Goal: Communication & Community: Answer question/provide support

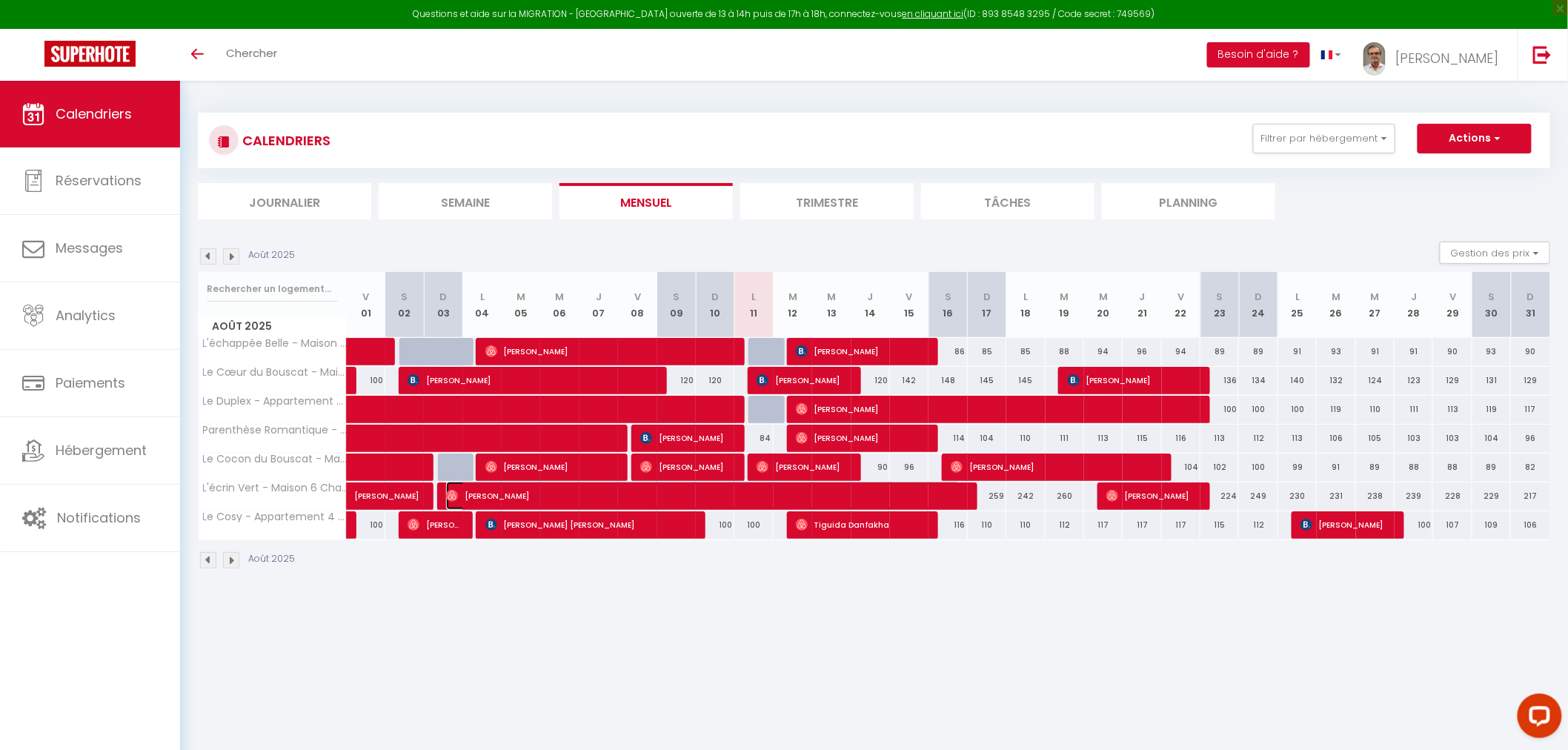
click at [571, 492] on span "[PERSON_NAME]" at bounding box center [703, 495] width 514 height 28
select select "OK"
select select "0"
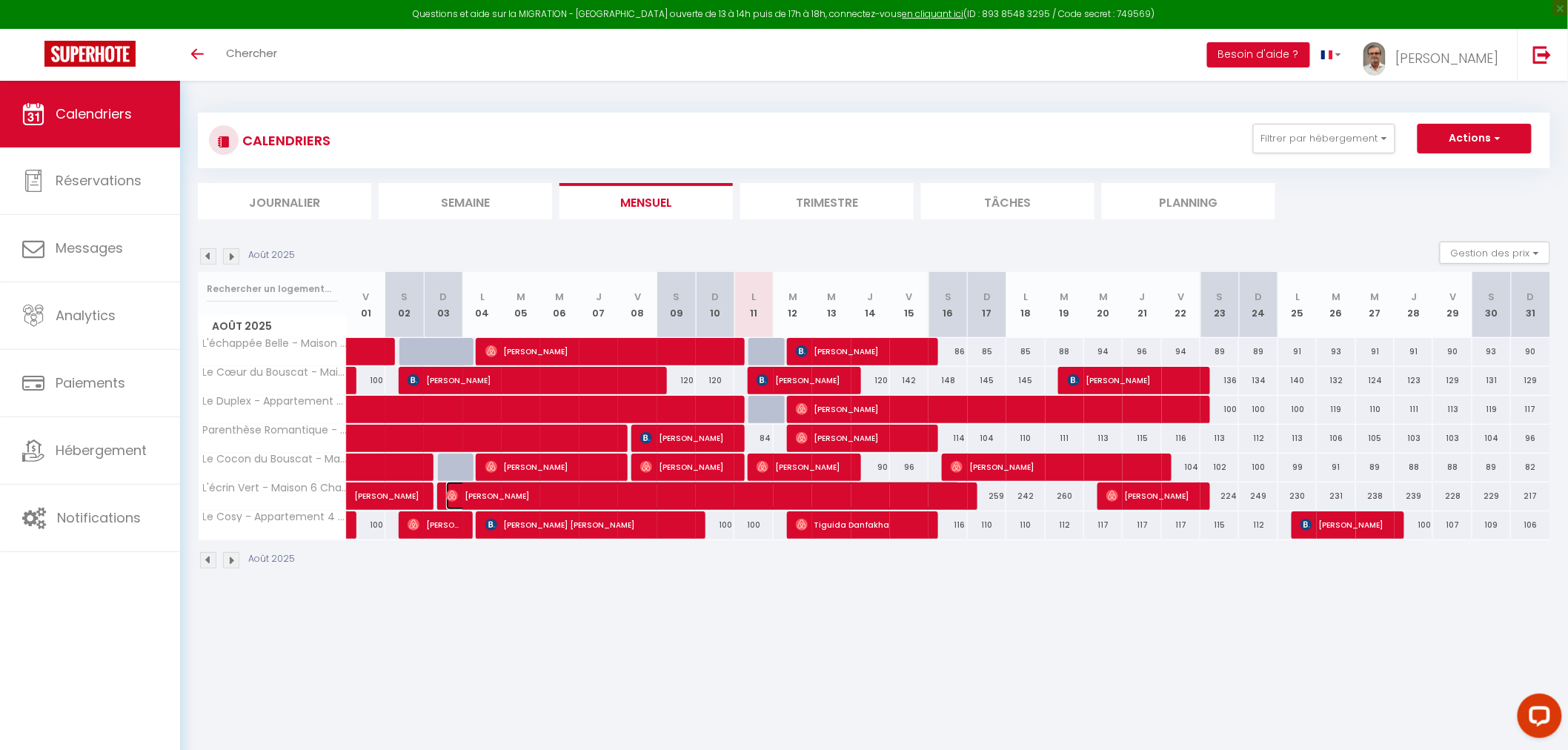
select select "1"
select select
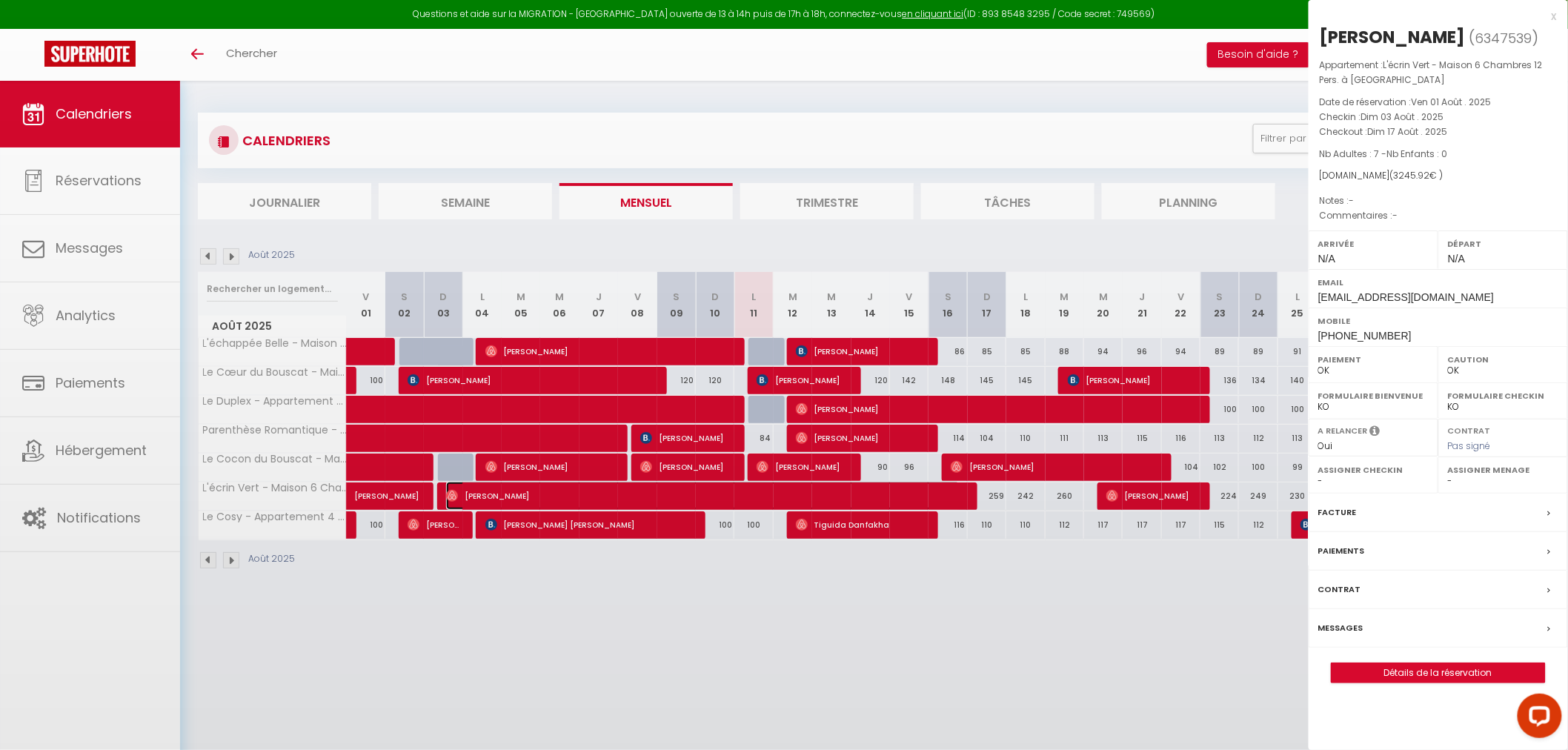
select select "46857"
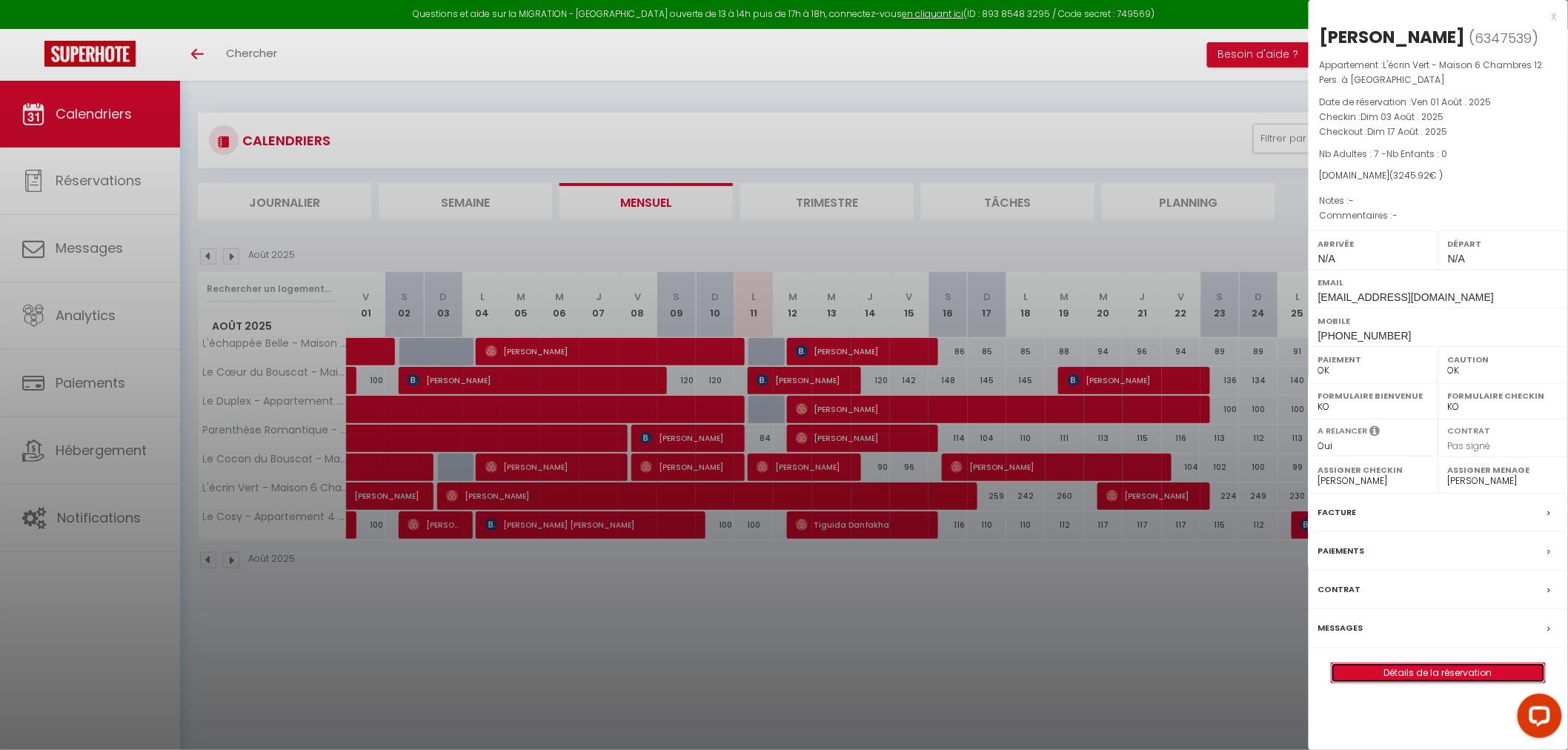
click at [1412, 678] on link "Détails de la réservation" at bounding box center [1438, 673] width 213 height 19
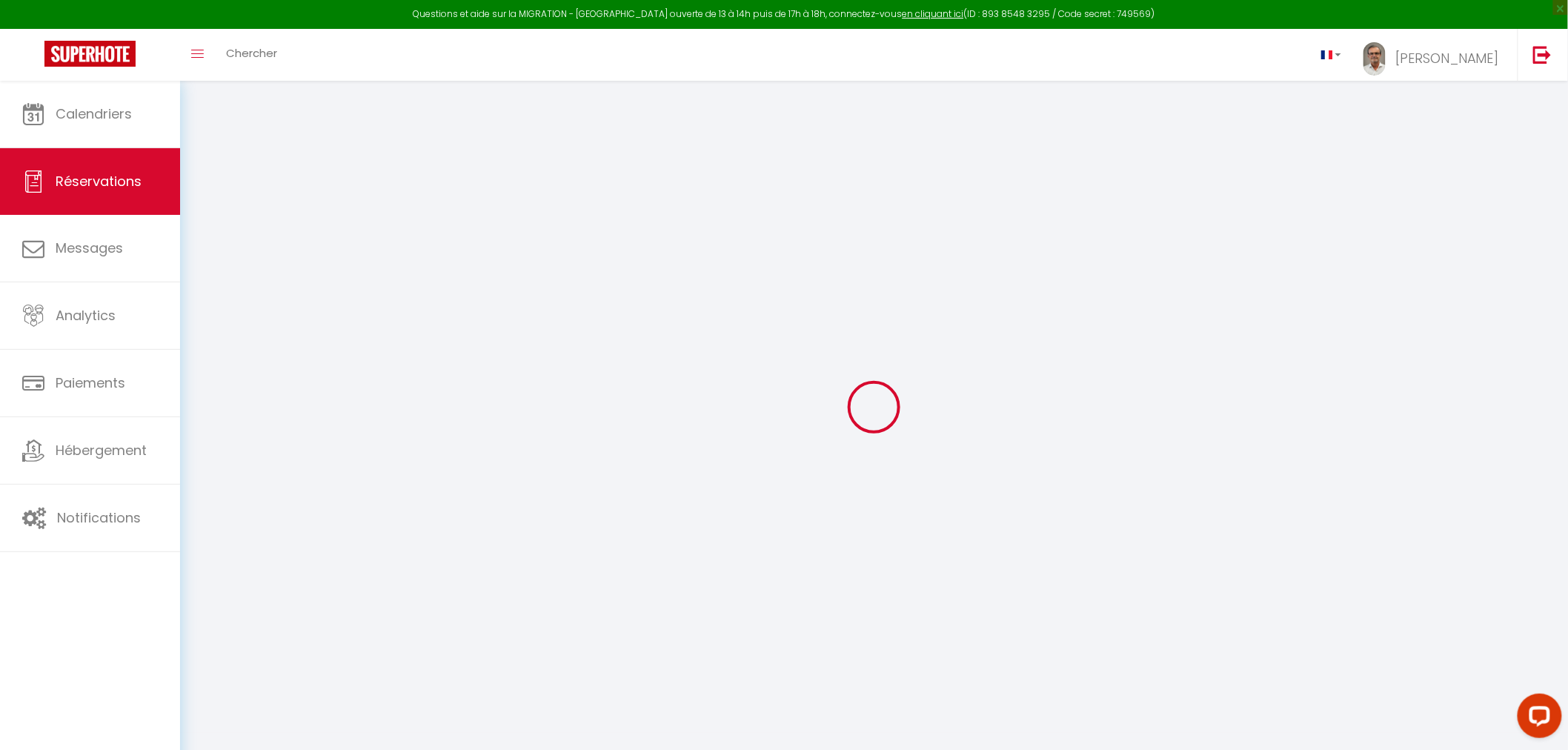
select select
select select "15"
checkbox input "false"
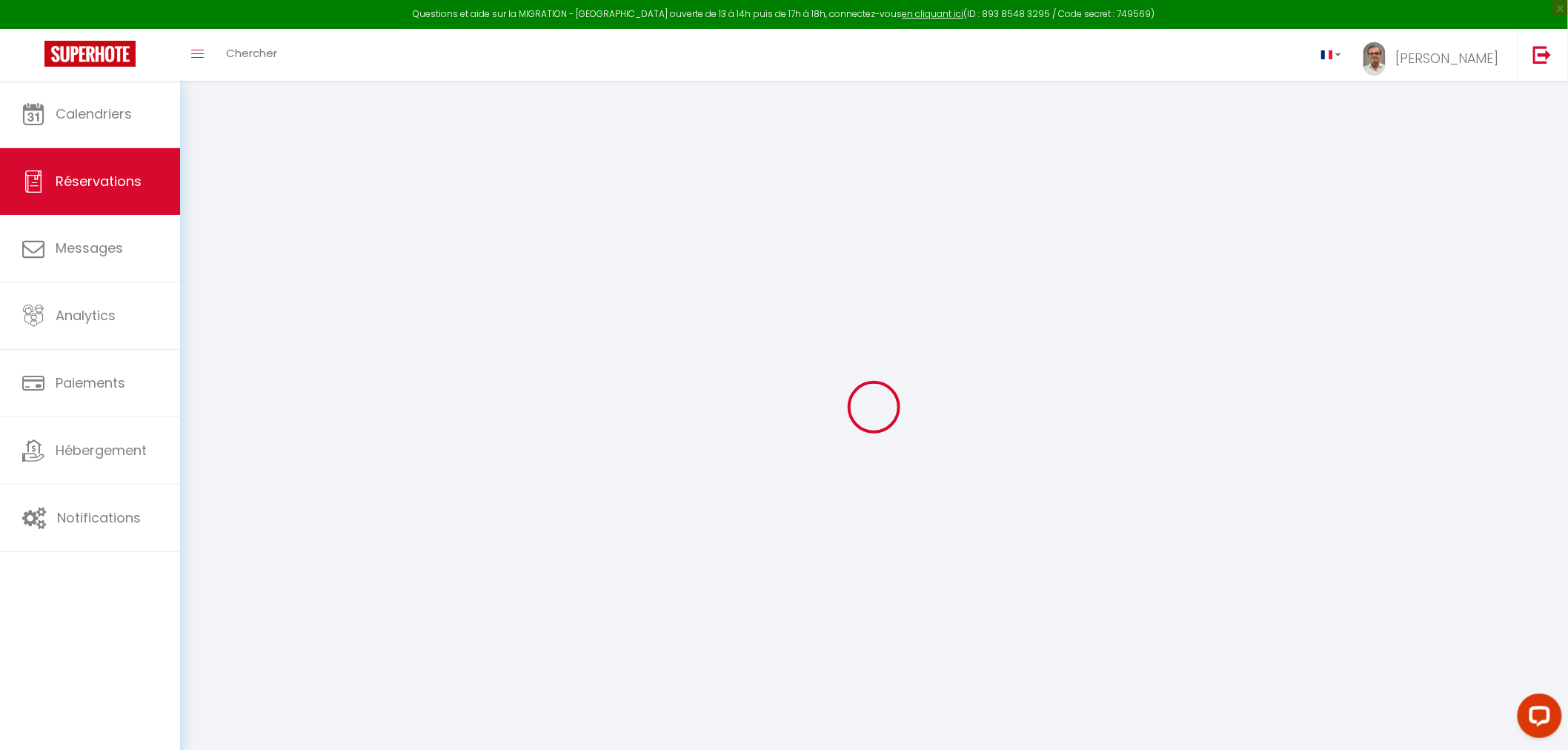
select select
checkbox input "false"
select select
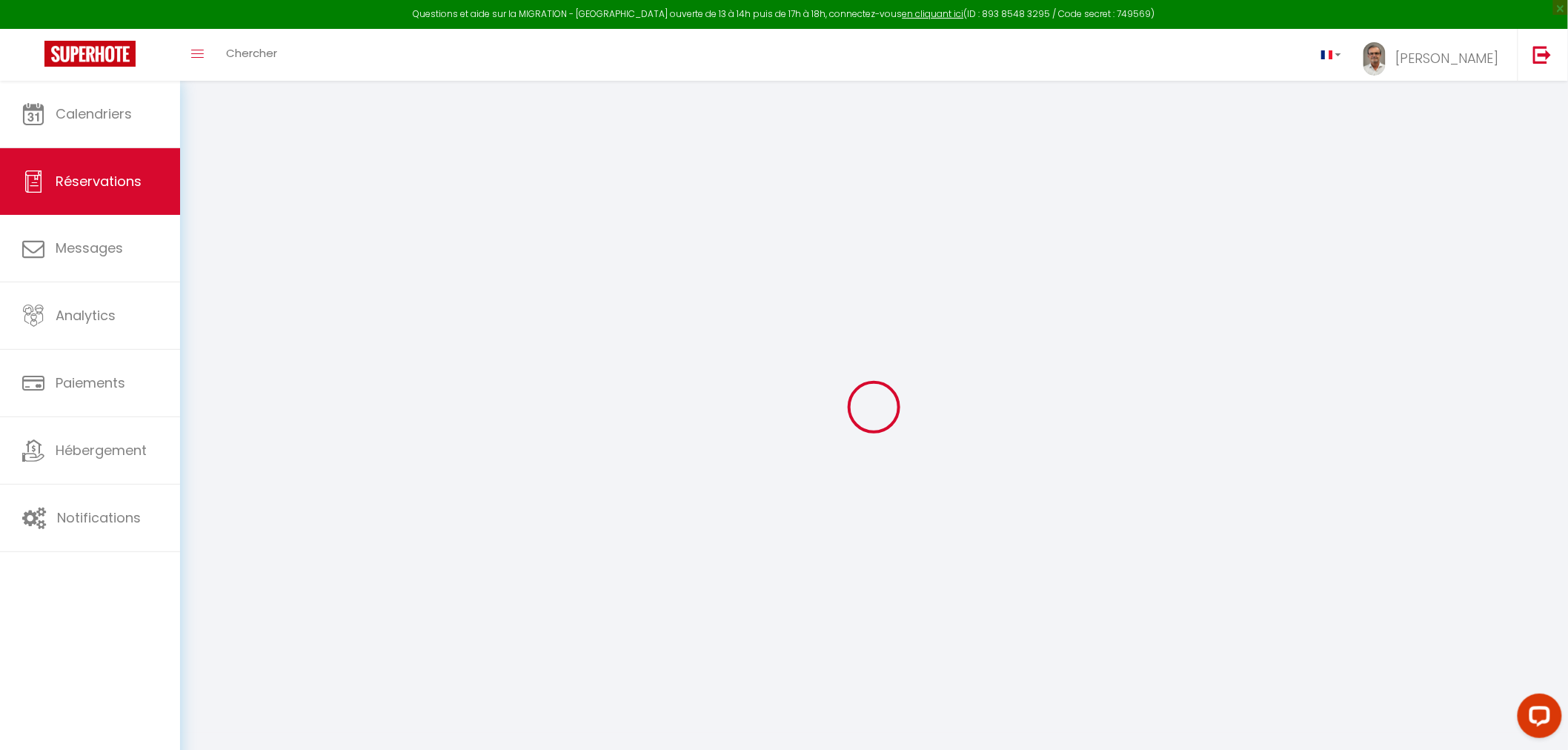
select select
checkbox input "false"
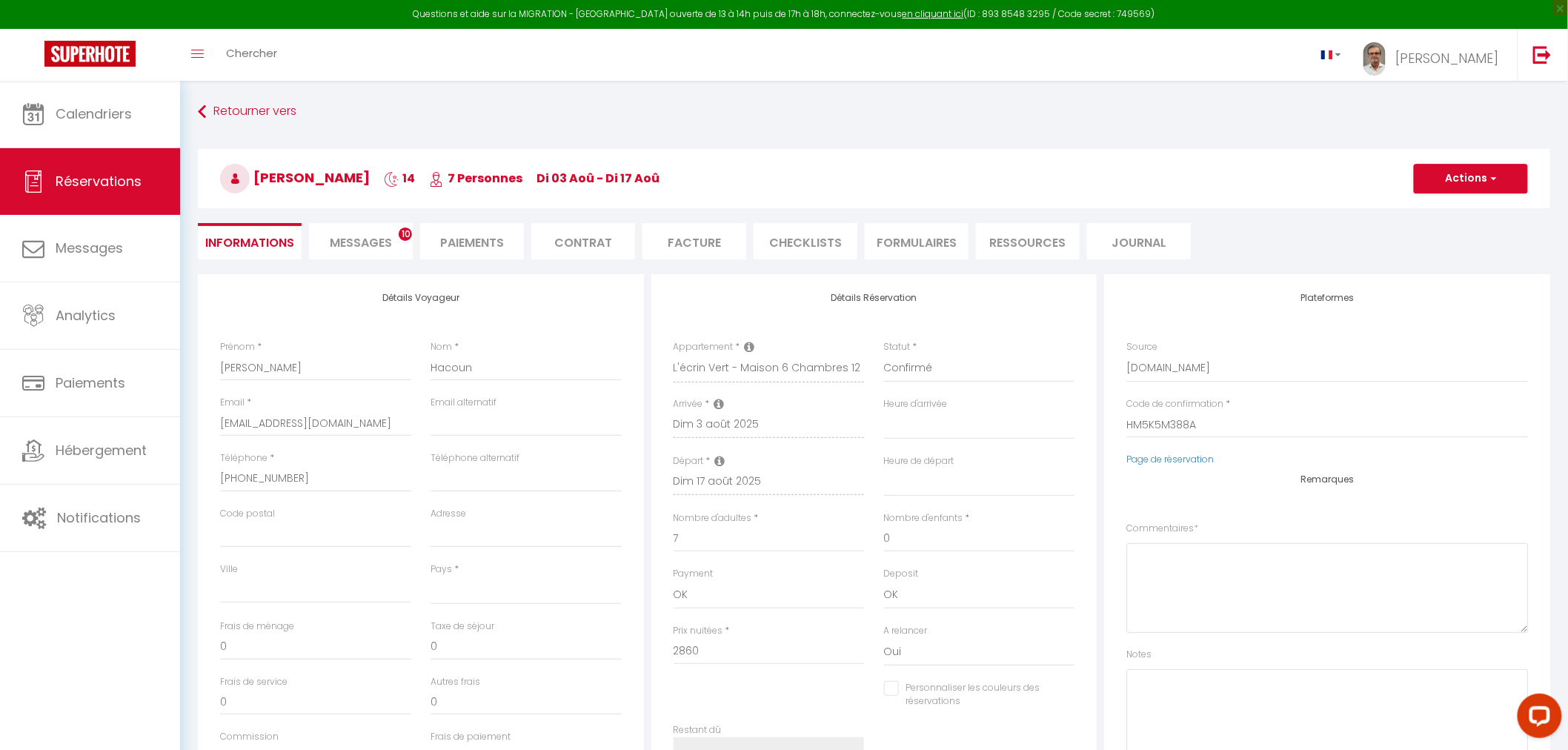
select select
checkbox input "false"
select select
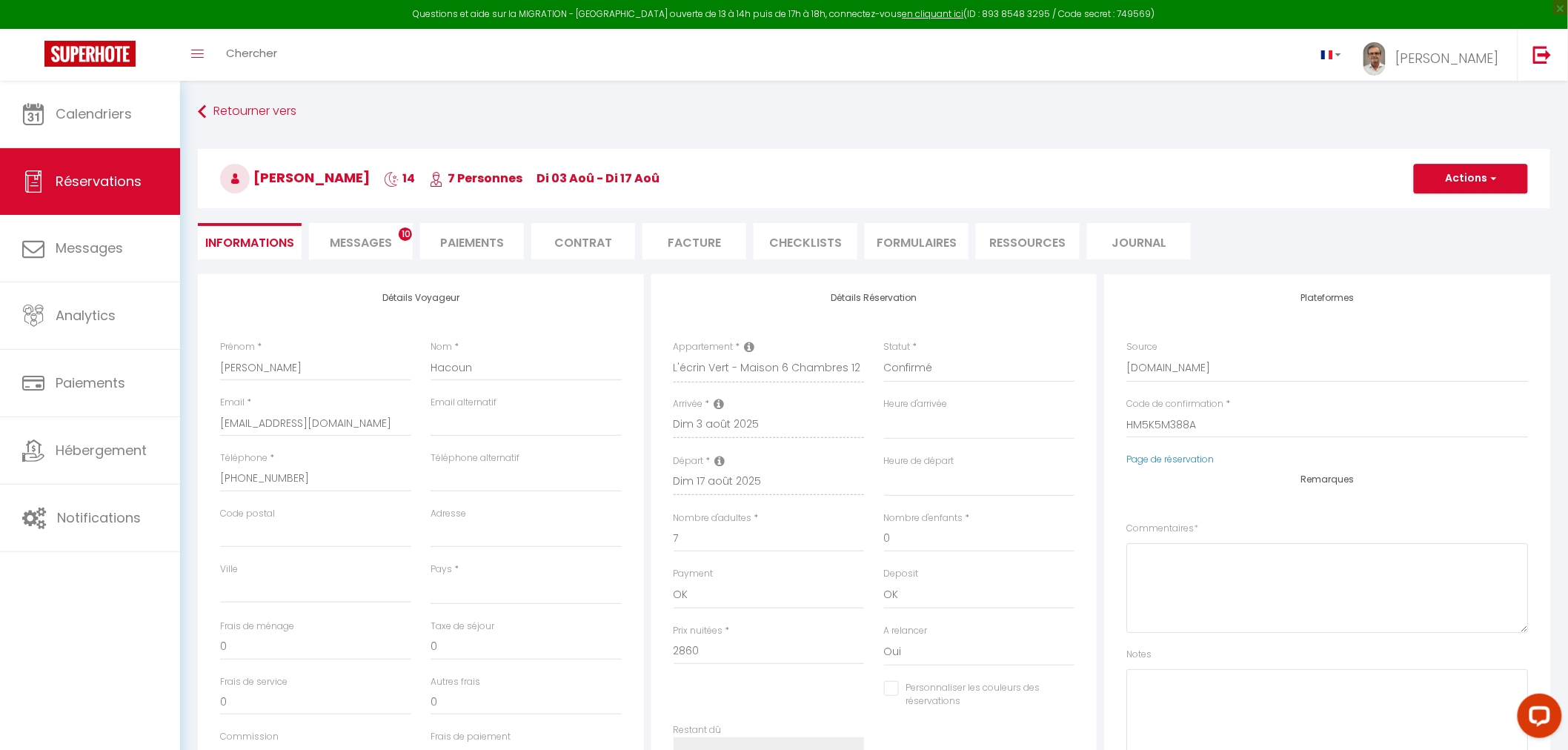
type input "180"
type input "205.92"
select select
checkbox input "false"
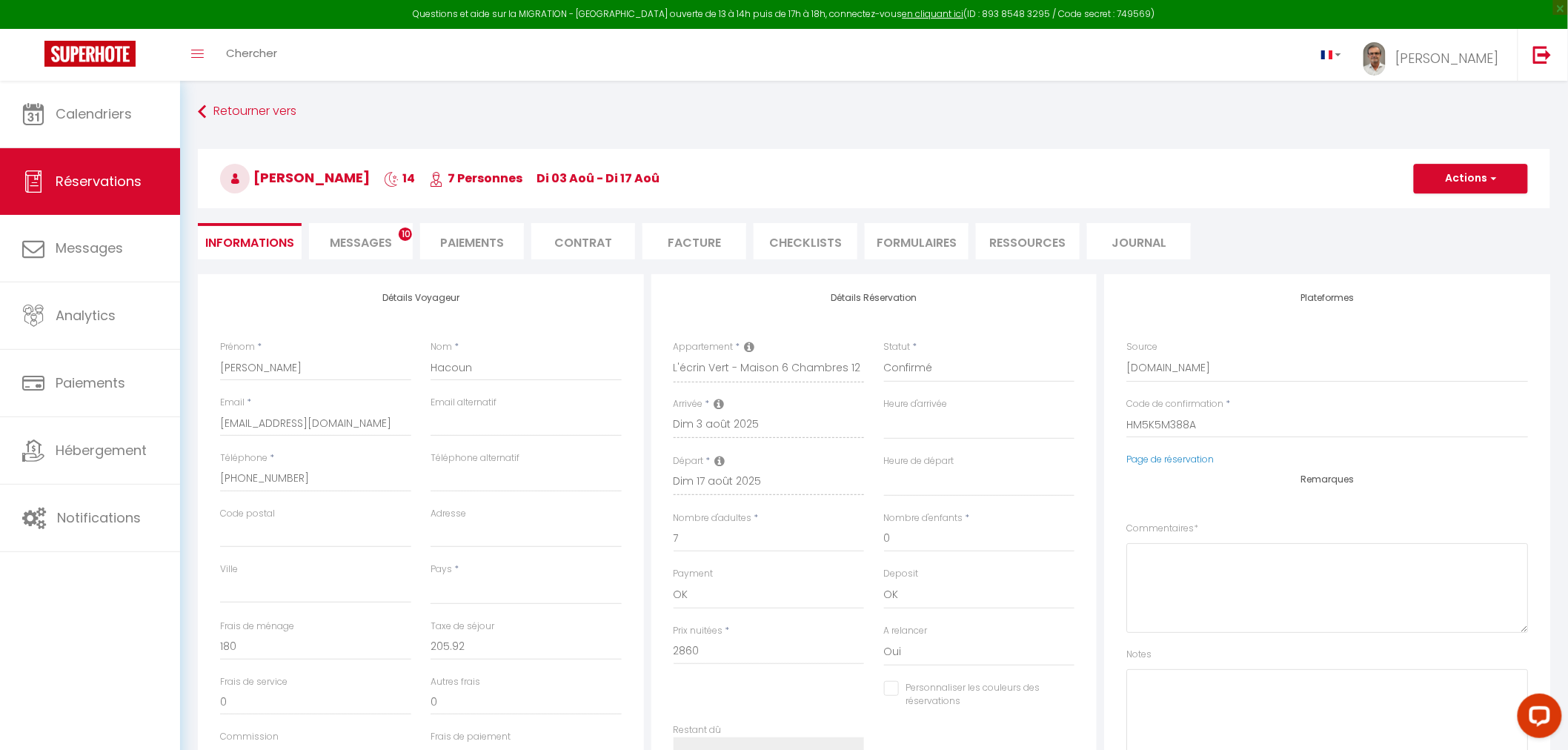
select select
checkbox input "false"
select select
click at [358, 239] on span "Messages" at bounding box center [361, 242] width 62 height 17
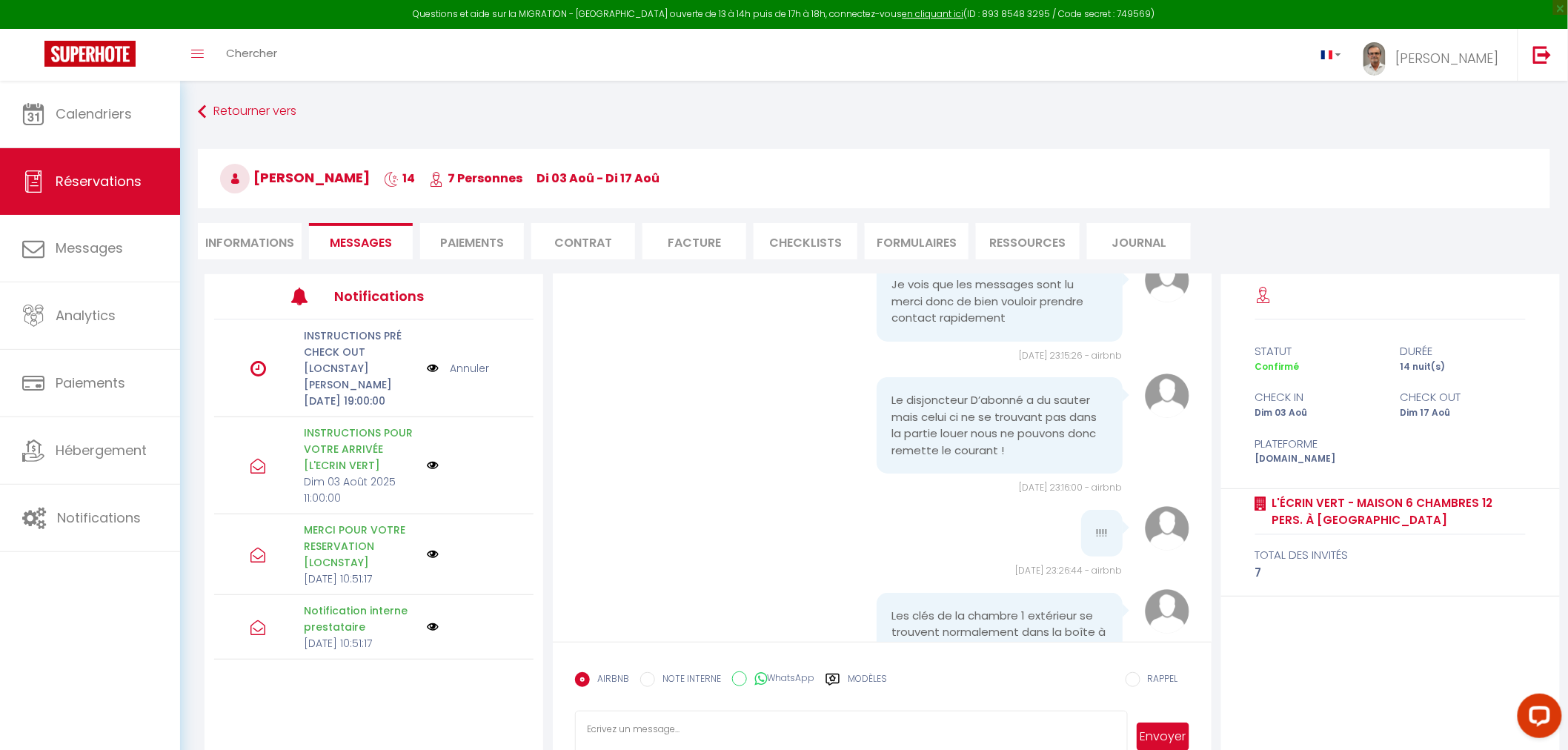
scroll to position [2595, 0]
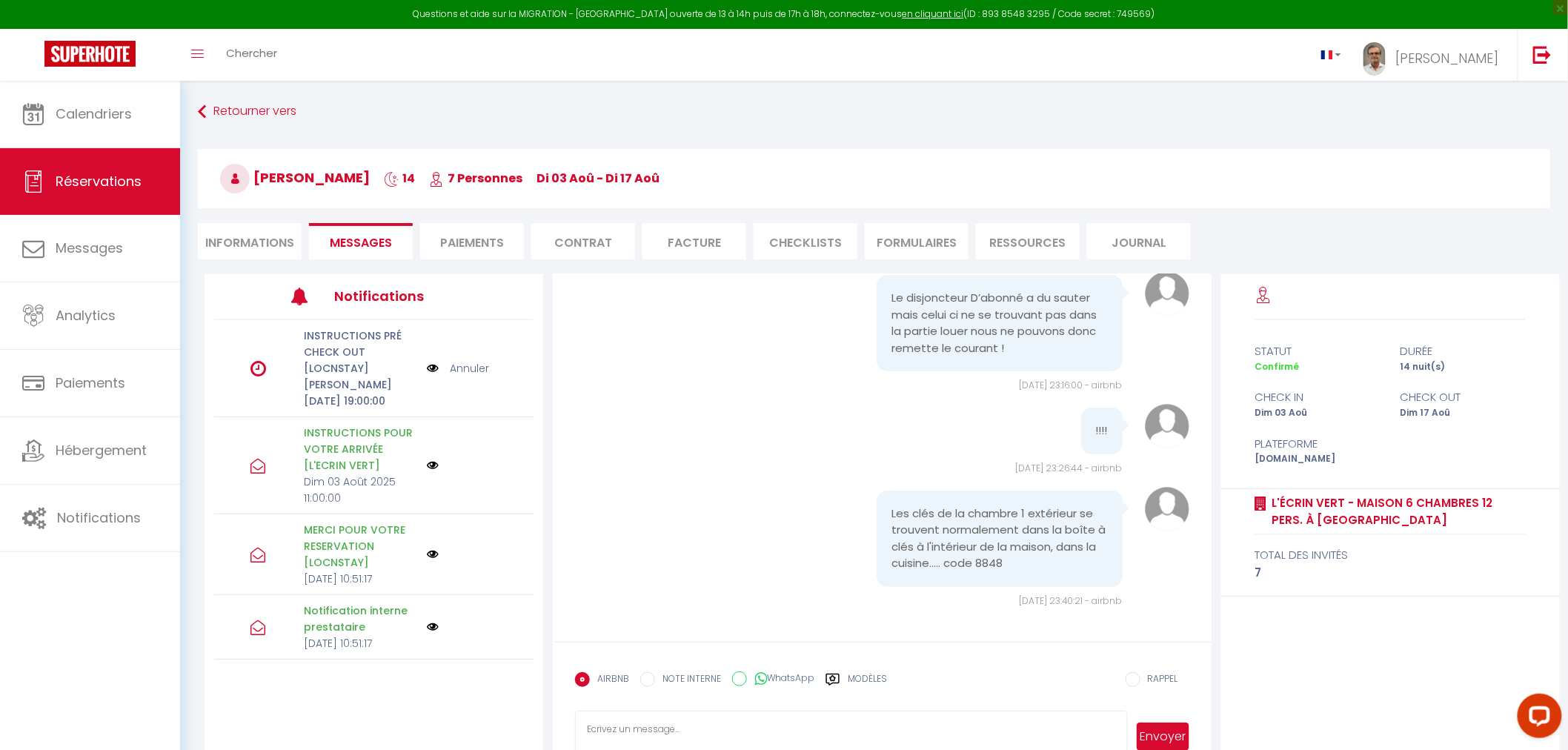
click at [651, 724] on textarea at bounding box center [851, 737] width 552 height 52
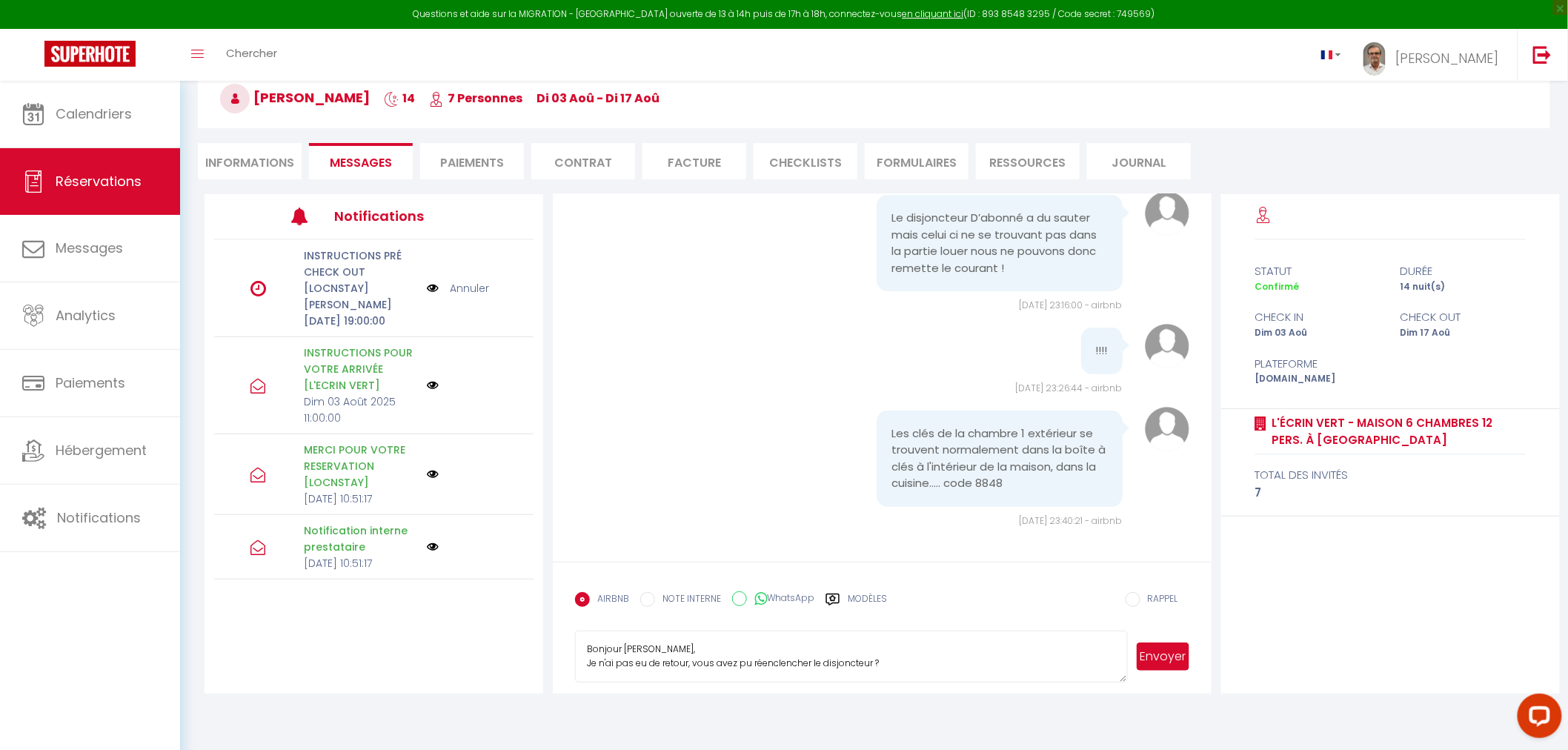
type textarea "Bonjour [PERSON_NAME], Je n'ai pas eu de retour, vous avez pu réenclencher le d…"
click at [1167, 654] on button "Envoyer" at bounding box center [1163, 657] width 52 height 28
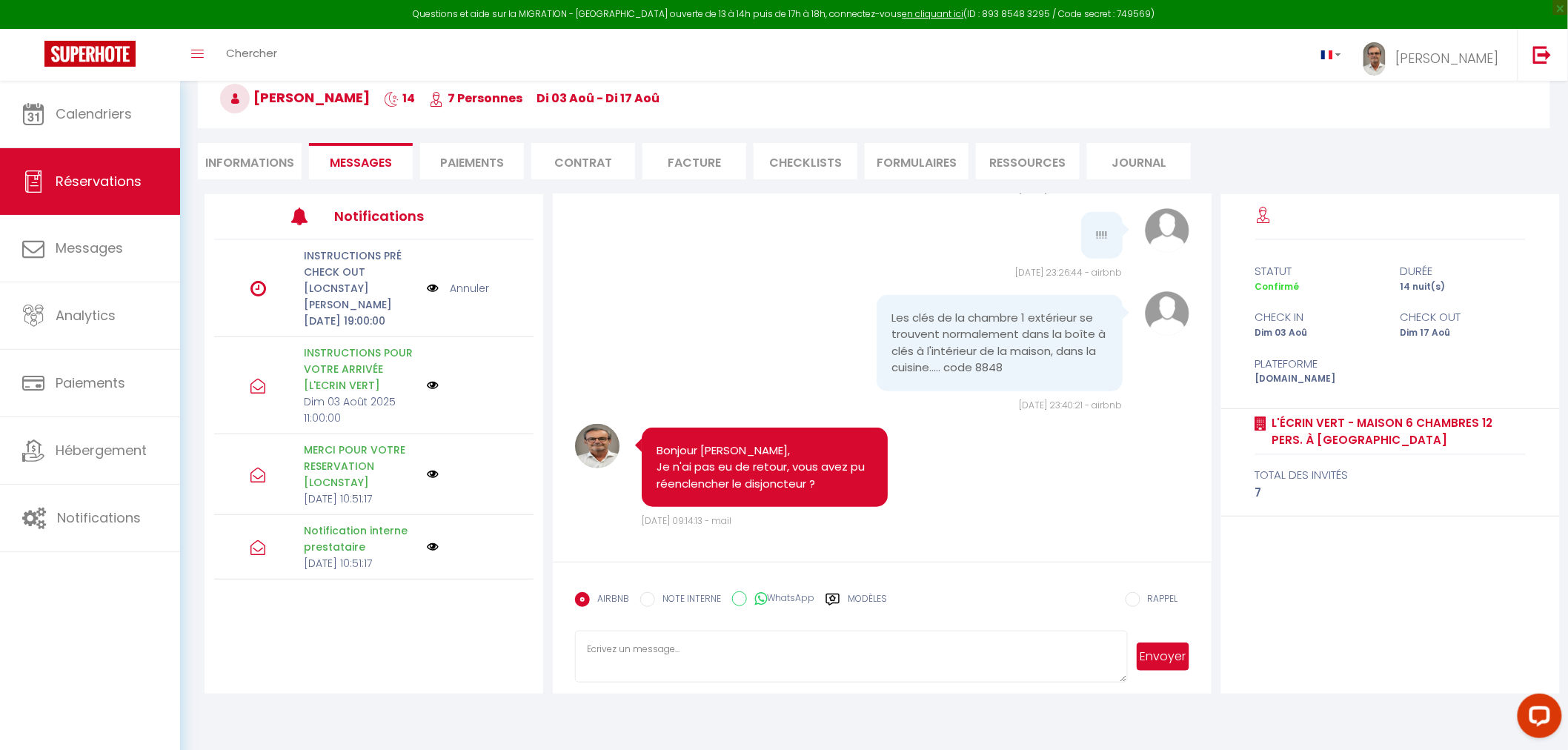
scroll to position [2709, 0]
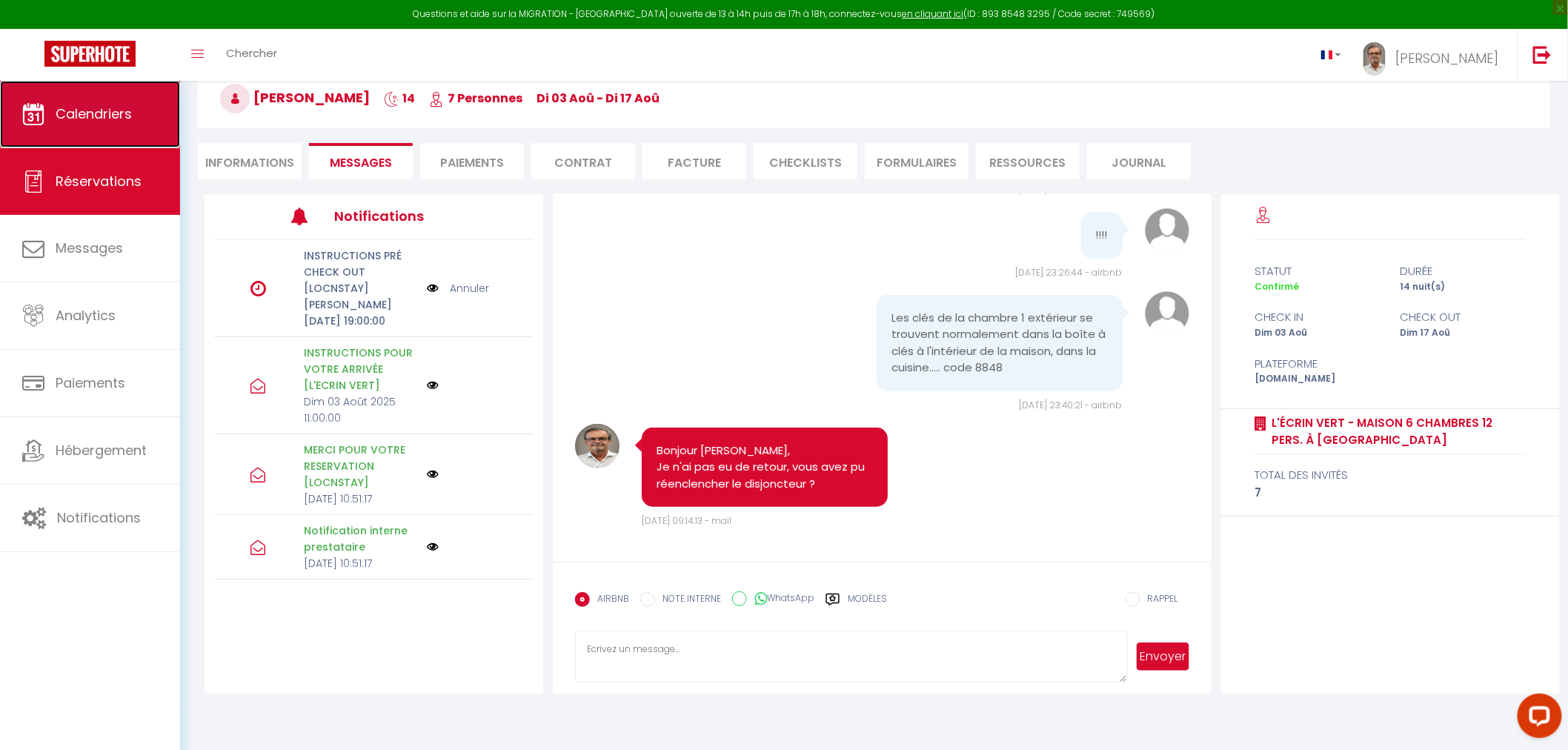
click at [118, 115] on span "Calendriers" at bounding box center [93, 114] width 77 height 19
